Goal: Navigation & Orientation: Find specific page/section

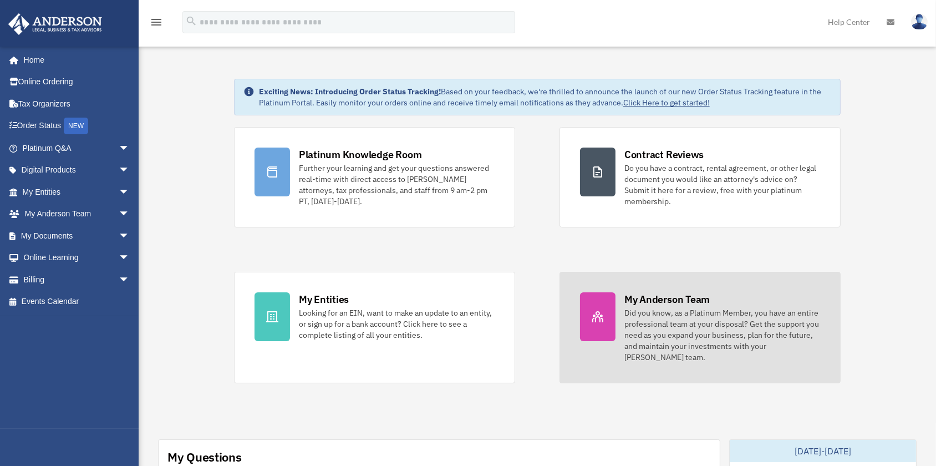
click at [663, 297] on div "My Anderson Team" at bounding box center [667, 299] width 85 height 14
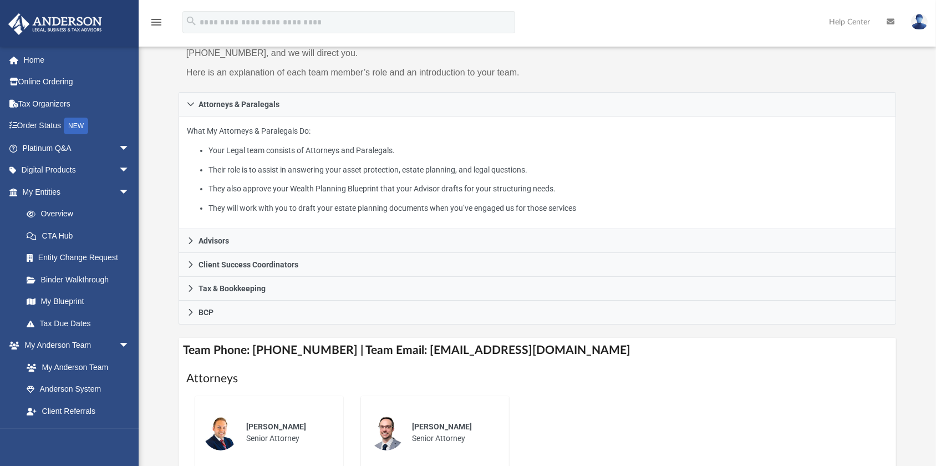
scroll to position [151, 0]
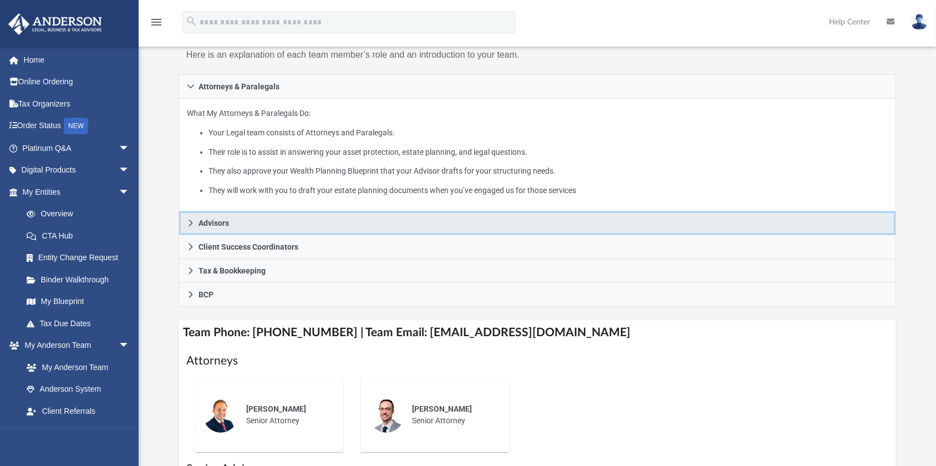
click at [213, 227] on span "Advisors" at bounding box center [214, 223] width 31 height 8
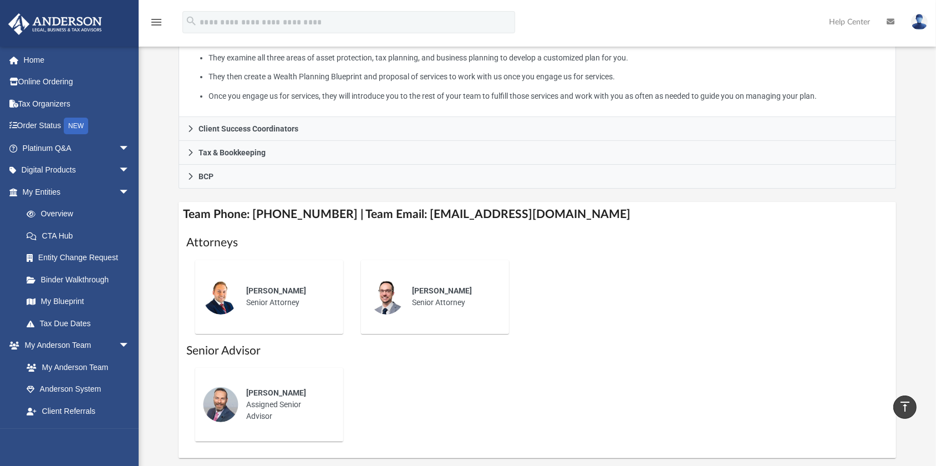
scroll to position [252, 0]
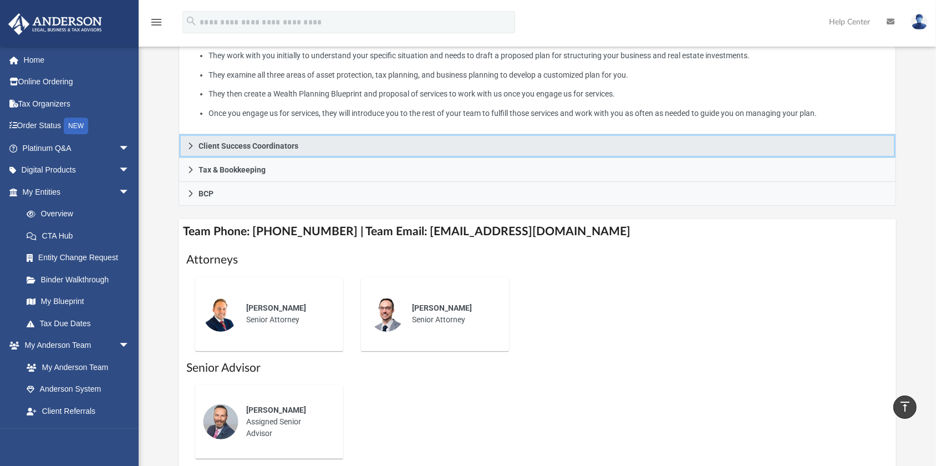
click at [233, 150] on span "Client Success Coordinators" at bounding box center [249, 146] width 100 height 8
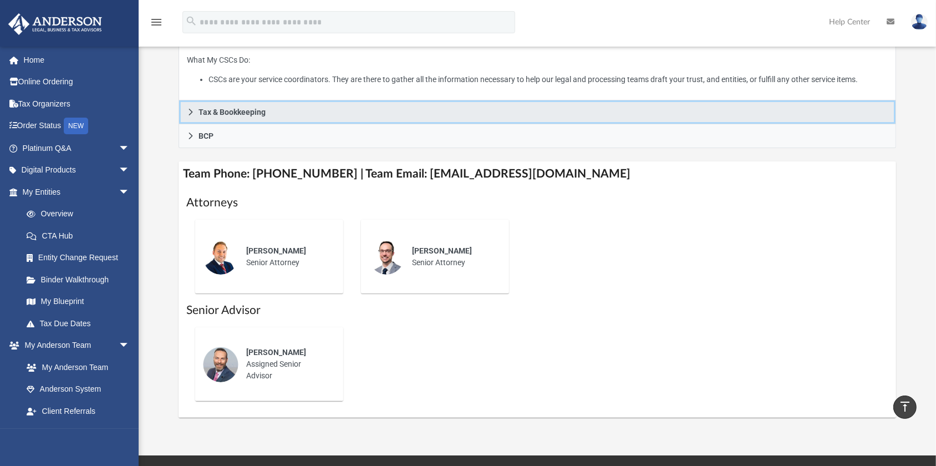
click at [253, 116] on span "Tax & Bookkeeping" at bounding box center [232, 112] width 67 height 8
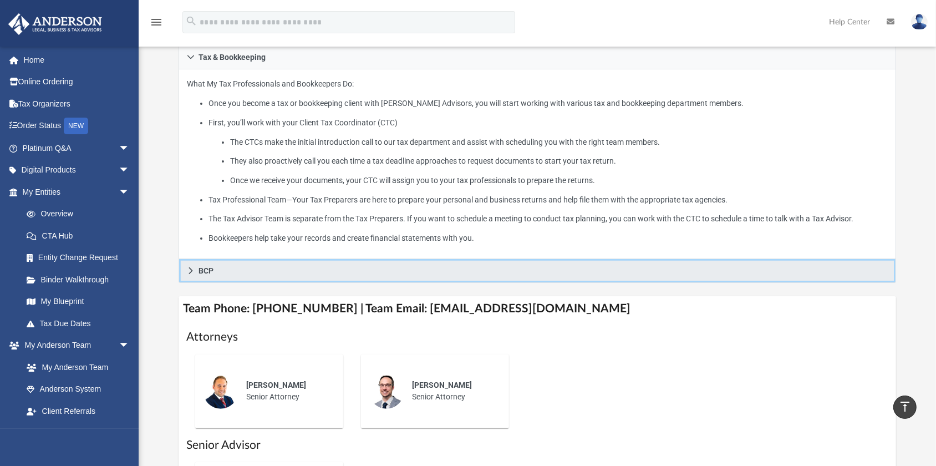
click at [265, 283] on link "BCP" at bounding box center [538, 271] width 718 height 24
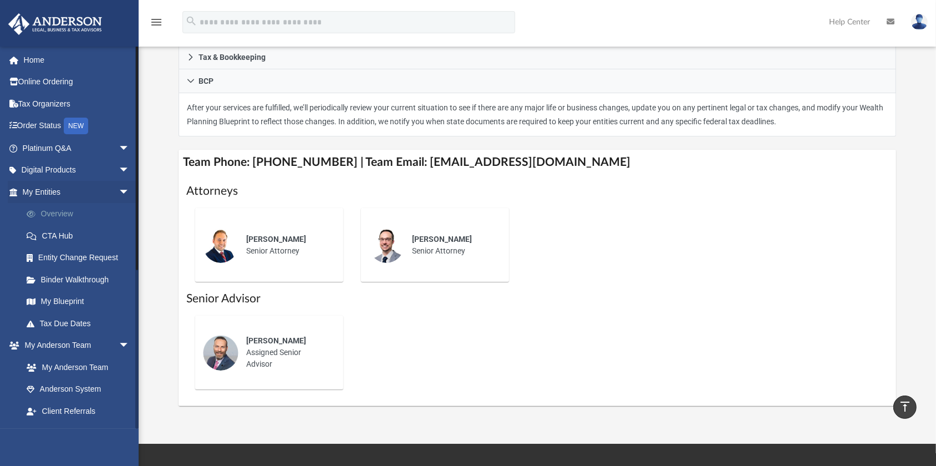
click at [60, 212] on link "Overview" at bounding box center [81, 214] width 131 height 22
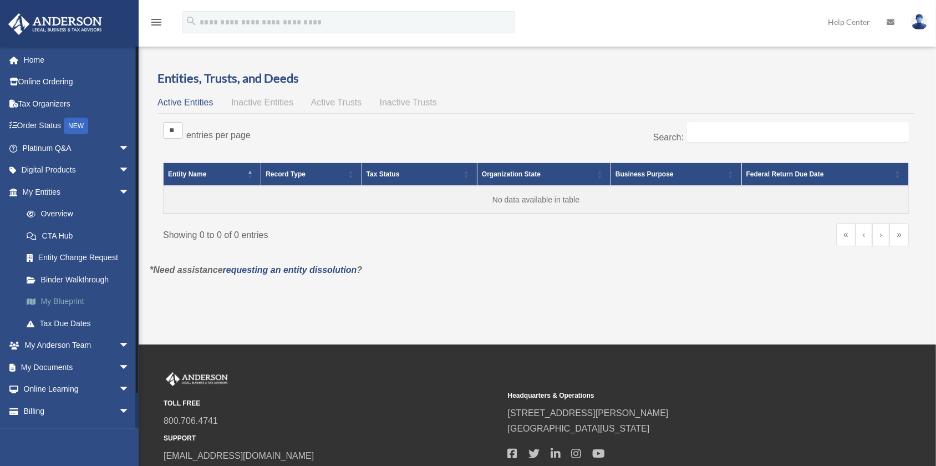
click at [64, 312] on link "My Blueprint" at bounding box center [81, 302] width 131 height 22
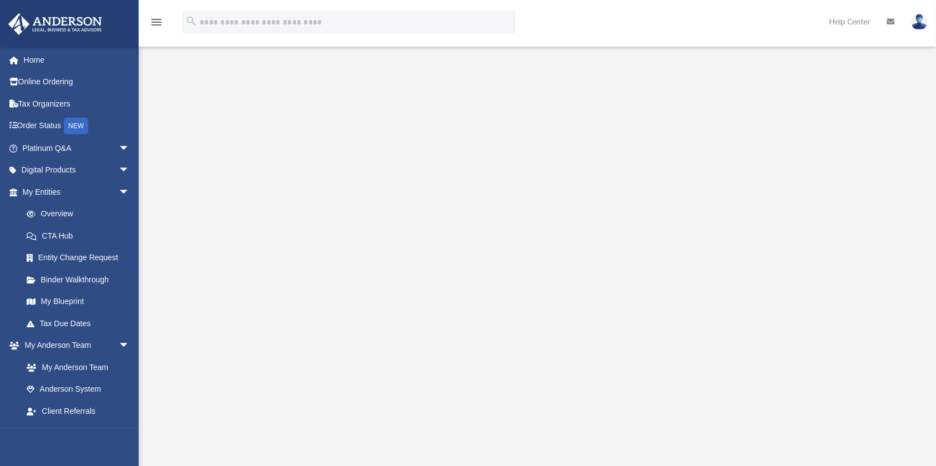
click at [877, 215] on div at bounding box center [538, 295] width 718 height 444
click at [865, 118] on div at bounding box center [538, 295] width 718 height 444
click at [891, 148] on div at bounding box center [538, 295] width 718 height 444
